Goal: Find specific page/section: Find specific page/section

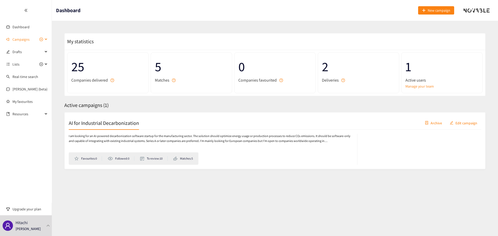
click at [25, 41] on span "Campaigns" at bounding box center [20, 39] width 17 height 10
click at [25, 52] on link "AI for Industrial Decarbonization" at bounding box center [37, 52] width 50 height 5
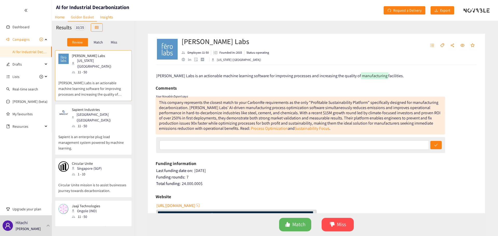
click at [100, 39] on div "Match" at bounding box center [98, 42] width 21 height 8
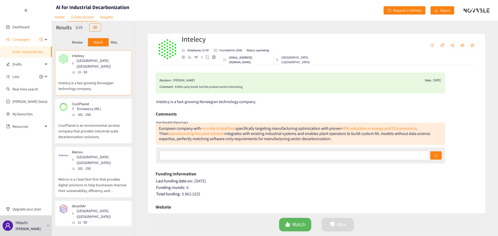
click at [74, 41] on p "Review" at bounding box center [77, 42] width 11 height 4
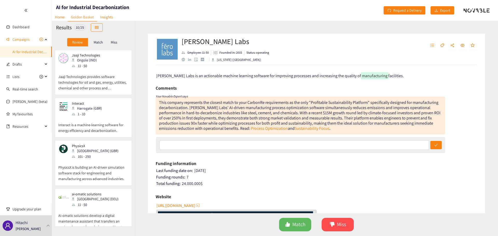
scroll to position [82, 0]
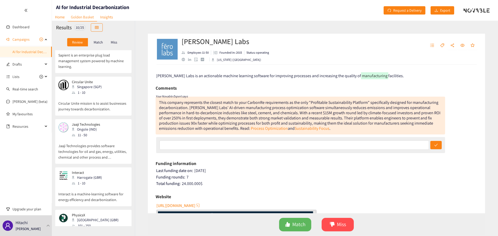
click at [102, 171] on div "Interact Harrogate (GBR) 1 - 10" at bounding box center [93, 179] width 70 height 16
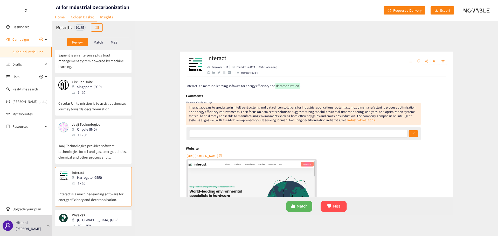
click at [142, 29] on div "Interact Employee: 1-10 Founded in: 2020 Status: operating Harrogate (GBR) Inte…" at bounding box center [316, 128] width 363 height 215
